Goal: Task Accomplishment & Management: Manage account settings

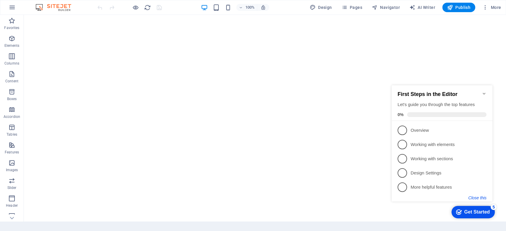
click at [482, 198] on button "Close this" at bounding box center [477, 198] width 18 height 5
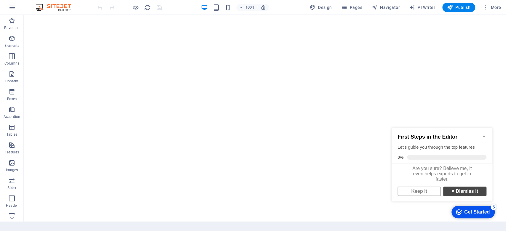
click at [457, 193] on link "× Dismiss it" at bounding box center [464, 191] width 43 height 9
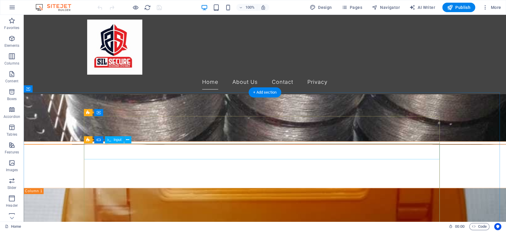
scroll to position [1742, 0]
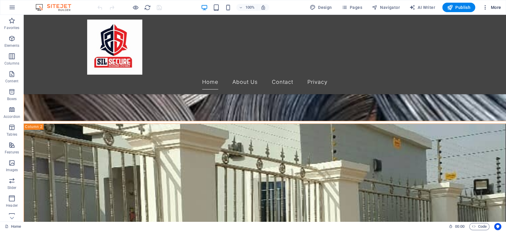
click at [484, 7] on icon "button" at bounding box center [485, 7] width 6 height 6
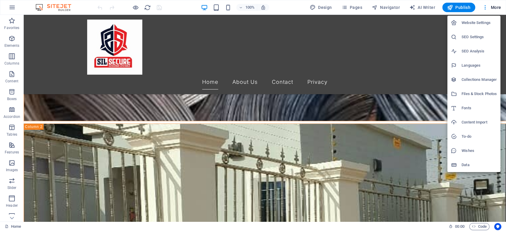
click at [471, 22] on h6 "Website Settings" at bounding box center [478, 22] width 35 height 7
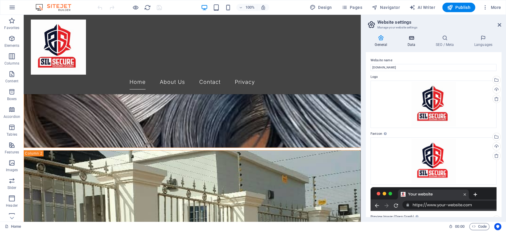
click at [411, 43] on h4 "Data" at bounding box center [412, 41] width 28 height 12
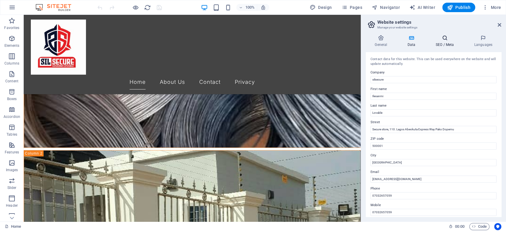
click at [443, 41] on h4 "SEO / Meta" at bounding box center [445, 41] width 39 height 12
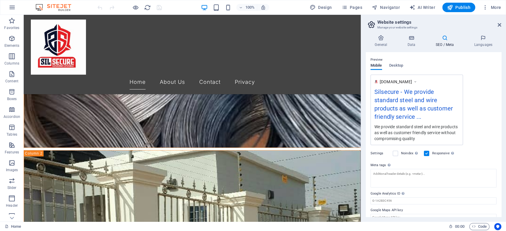
scroll to position [0, 0]
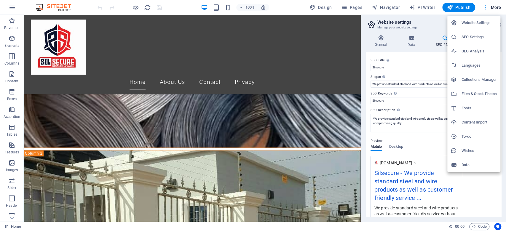
click at [486, 6] on div at bounding box center [253, 115] width 506 height 231
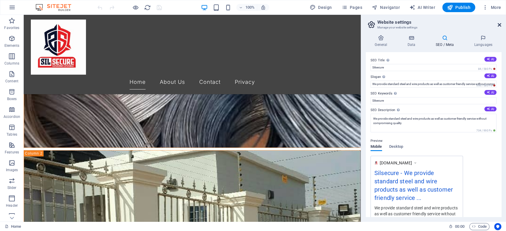
click at [499, 23] on icon at bounding box center [499, 25] width 4 height 5
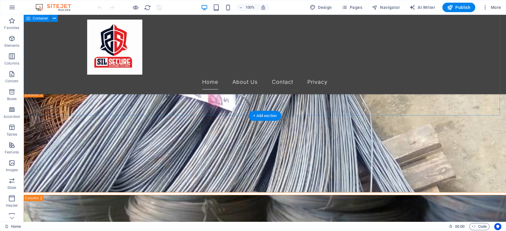
scroll to position [1149, 0]
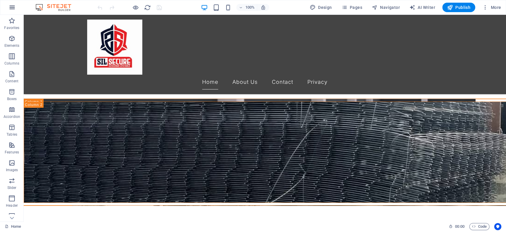
click at [0, 0] on icon "button" at bounding box center [0, 0] width 0 height 0
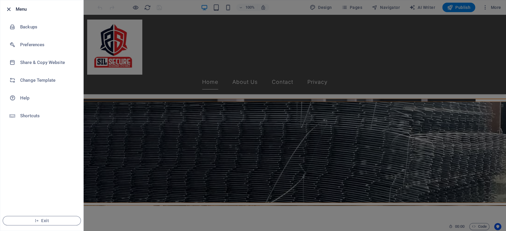
click at [7, 9] on icon "button" at bounding box center [8, 9] width 7 height 7
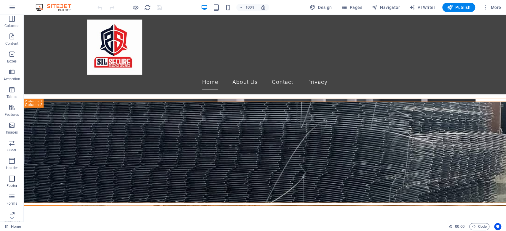
scroll to position [60, 0]
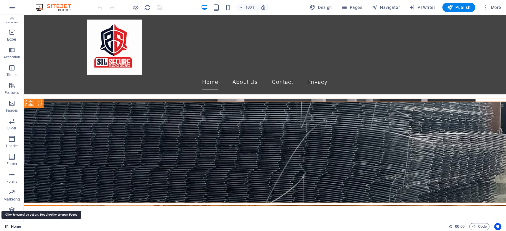
click at [0, 0] on link "Home" at bounding box center [0, 0] width 0 height 0
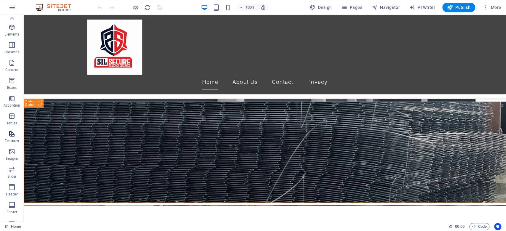
scroll to position [0, 0]
